Goal: Go to known website: Access a specific website the user already knows

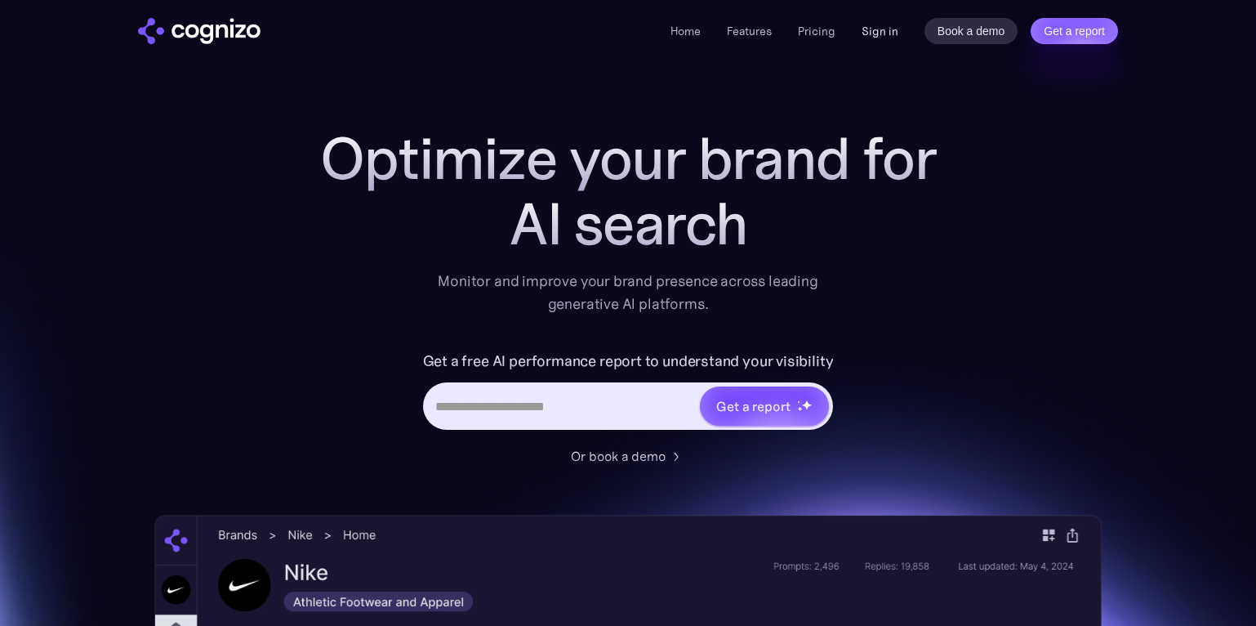
click at [879, 34] on link "Sign in" at bounding box center [880, 31] width 37 height 20
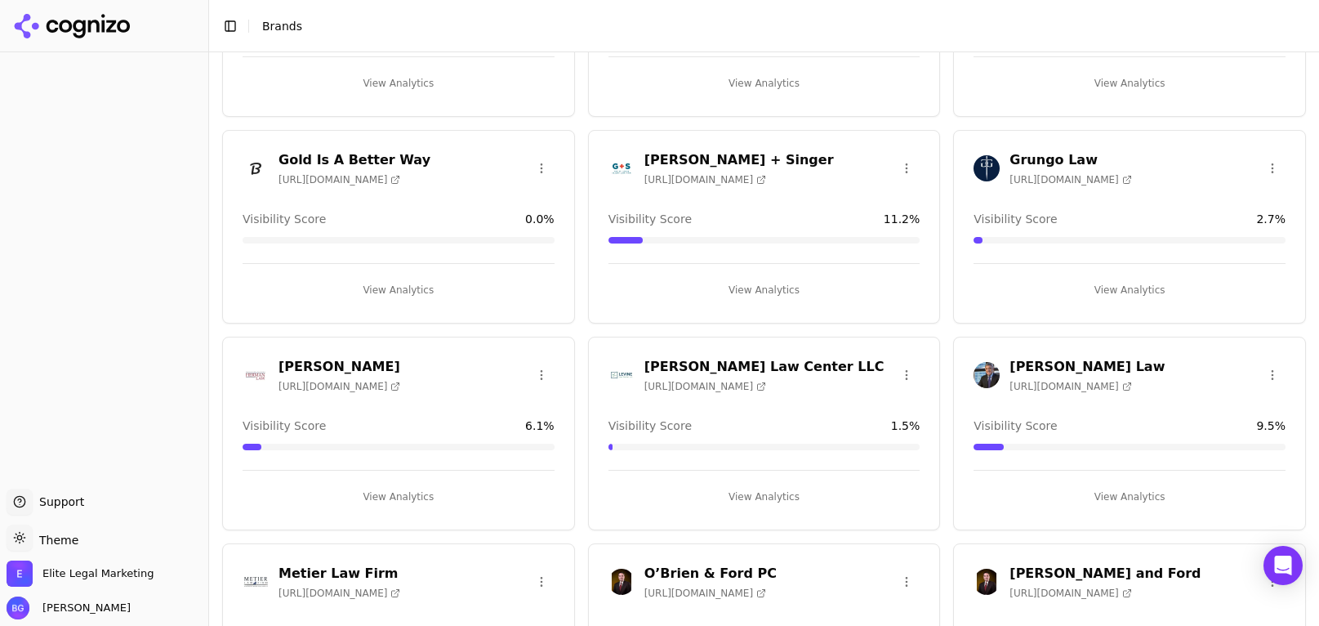
scroll to position [875, 0]
